Goal: Task Accomplishment & Management: Use online tool/utility

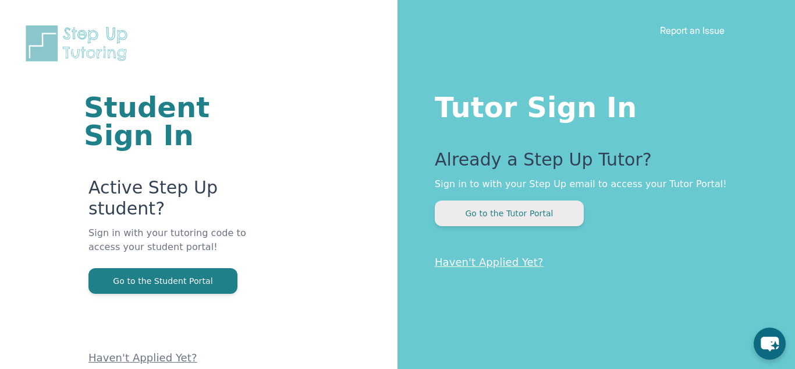
click at [537, 210] on button "Go to the Tutor Portal" at bounding box center [509, 213] width 149 height 26
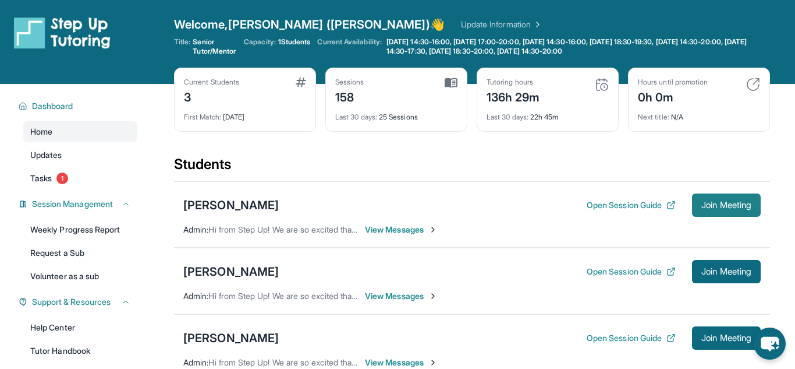
click at [729, 201] on span "Join Meeting" at bounding box center [727, 204] width 50 height 7
click at [736, 197] on button "Join Meeting" at bounding box center [726, 204] width 69 height 23
